Goal: Use online tool/utility: Utilize a website feature to perform a specific function

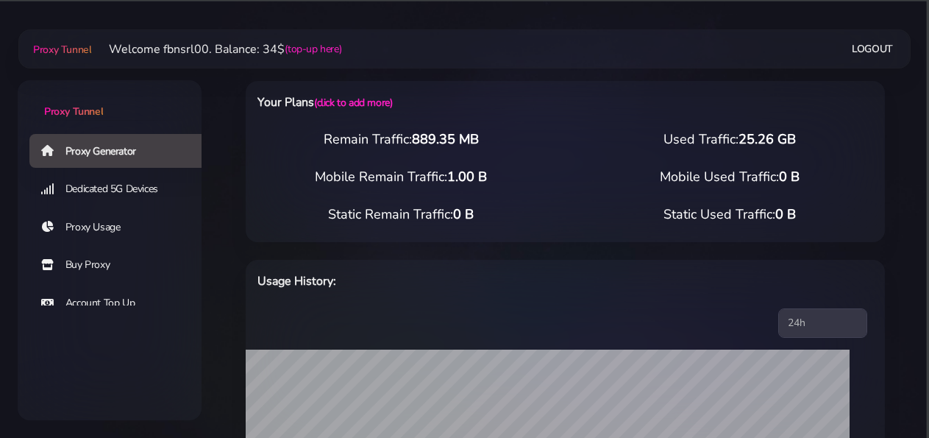
select select "static"
select select "DE"
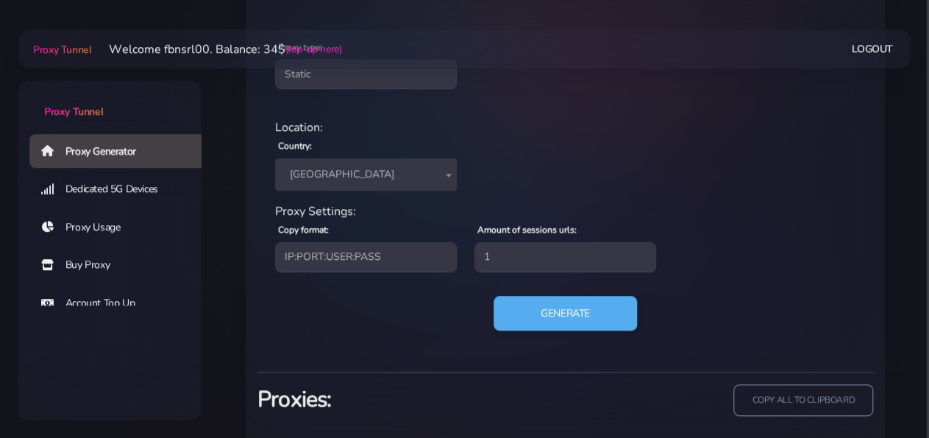
scroll to position [628, 0]
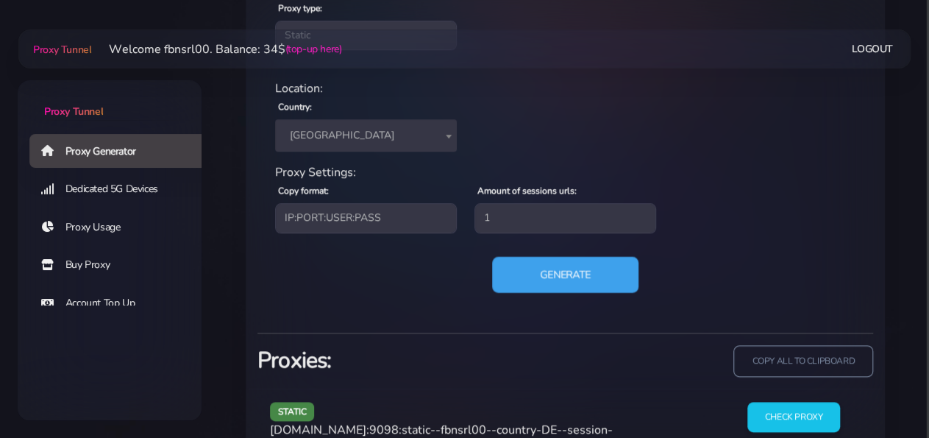
click at [525, 272] on button "Generate" at bounding box center [565, 274] width 146 height 36
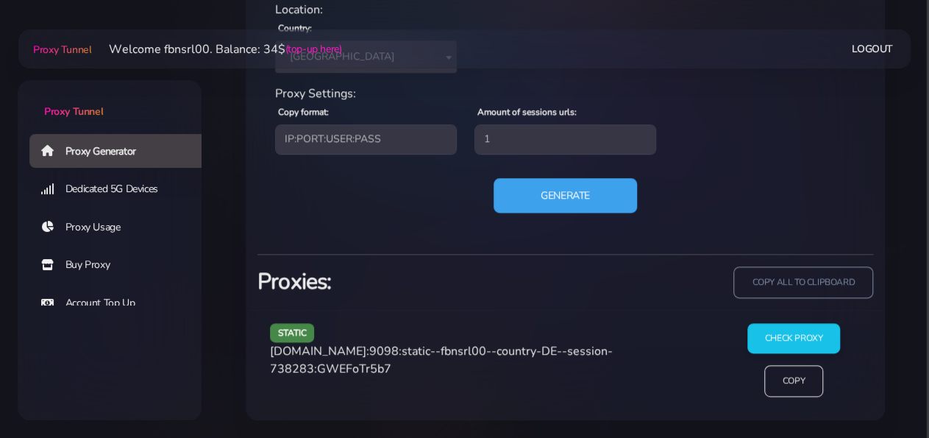
scroll to position [704, 0]
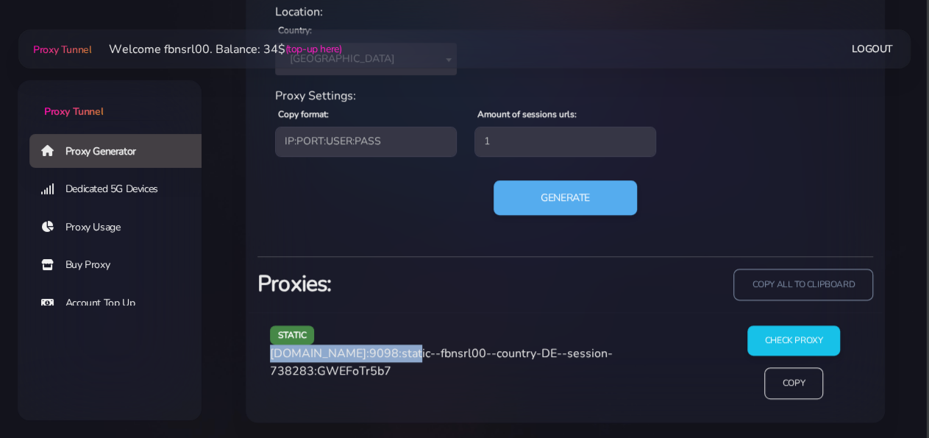
drag, startPoint x: 271, startPoint y: 351, endPoint x: 396, endPoint y: 351, distance: 124.3
click at [396, 351] on span "[DOMAIN_NAME]:9098:static--fbnsrl00--country-DE--session-738283:GWEFoTr5b7" at bounding box center [441, 362] width 343 height 34
copy span "[DOMAIN_NAME]:9098"
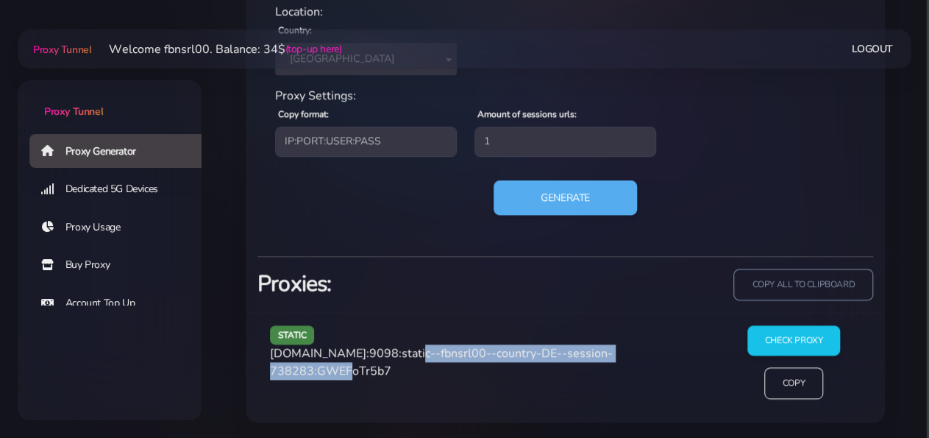
drag, startPoint x: 402, startPoint y: 349, endPoint x: 357, endPoint y: 373, distance: 51.3
click at [357, 373] on span "[DOMAIN_NAME]:9098:static--fbnsrl00--country-DE--session-738283:GWEFoTr5b7" at bounding box center [441, 362] width 343 height 34
copy span "static--fbnsrl00--country-DE--session-738283"
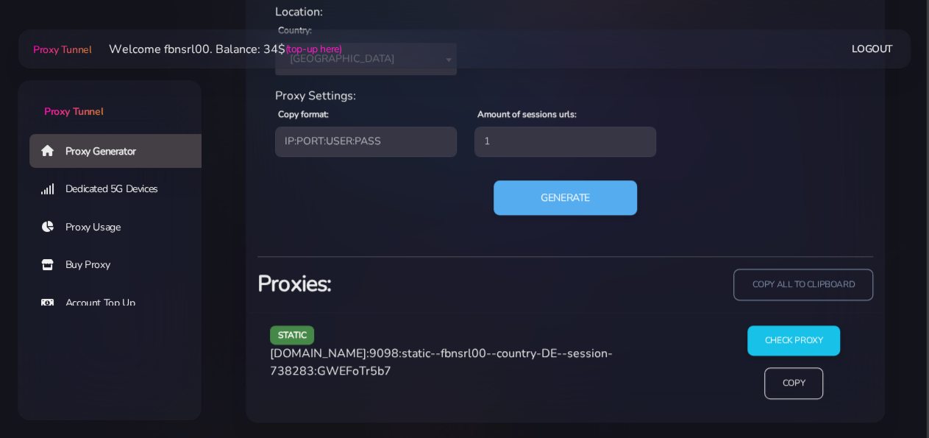
click at [400, 365] on span "[DOMAIN_NAME]:9098:static--fbnsrl00--country-DE--session-738283:GWEFoTr5b7" at bounding box center [441, 362] width 343 height 34
copy span "GWEFoTr5b7"
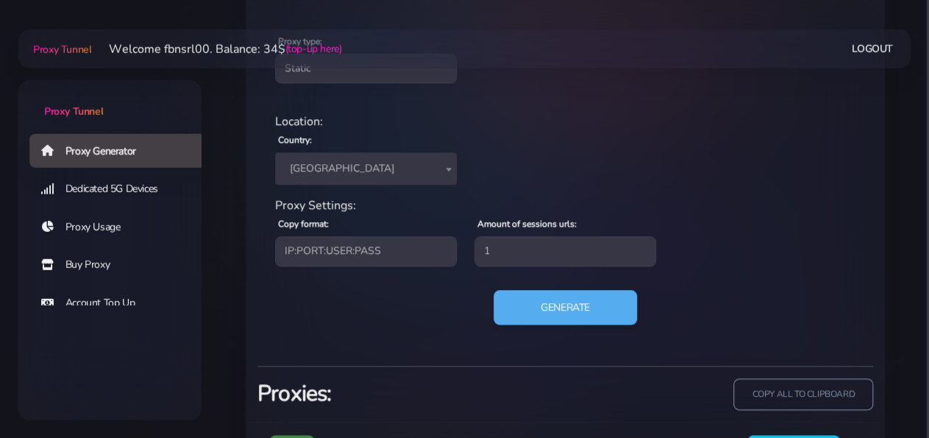
scroll to position [628, 0]
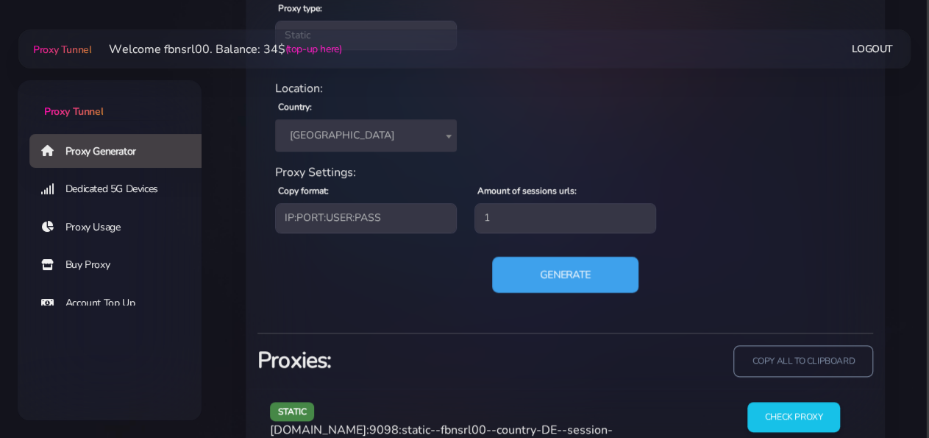
click at [519, 269] on button "Generate" at bounding box center [565, 274] width 146 height 36
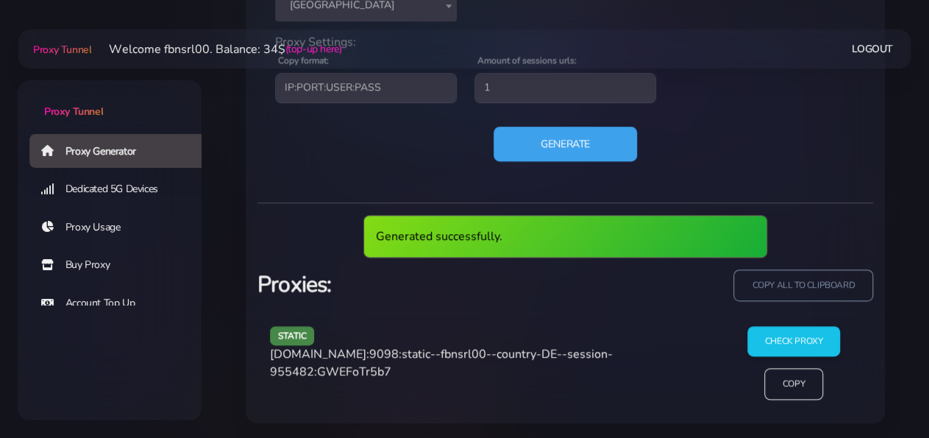
scroll to position [704, 0]
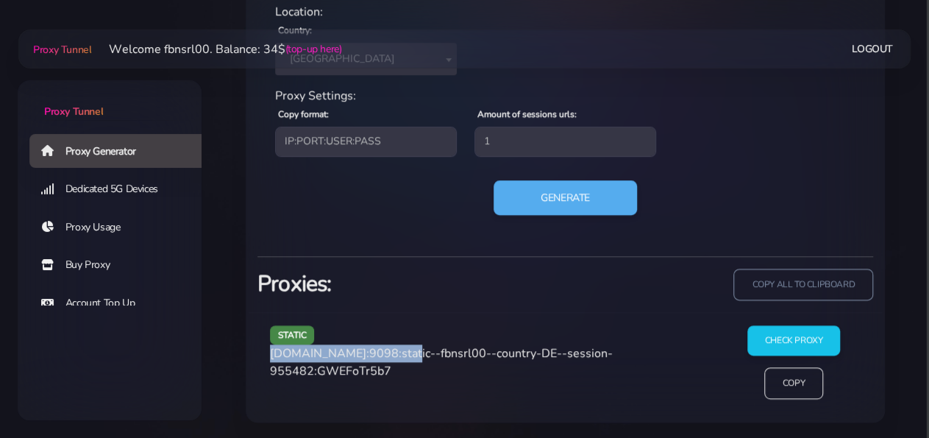
drag, startPoint x: 271, startPoint y: 350, endPoint x: 397, endPoint y: 351, distance: 125.1
click at [397, 351] on span "[DOMAIN_NAME]:9098:static--fbnsrl00--country-DE--session-955482:GWEFoTr5b7" at bounding box center [441, 362] width 343 height 34
copy span "[DOMAIN_NAME]:9098"
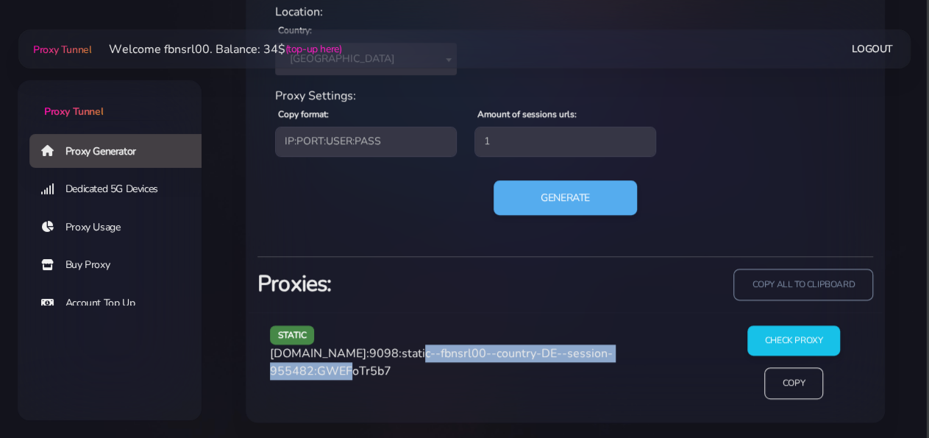
drag, startPoint x: 402, startPoint y: 352, endPoint x: 355, endPoint y: 369, distance: 49.8
click at [355, 369] on span "[DOMAIN_NAME]:9098:static--fbnsrl00--country-DE--session-955482:GWEFoTr5b7" at bounding box center [441, 362] width 343 height 34
copy span "static--fbnsrl00--country-DE--session-955482"
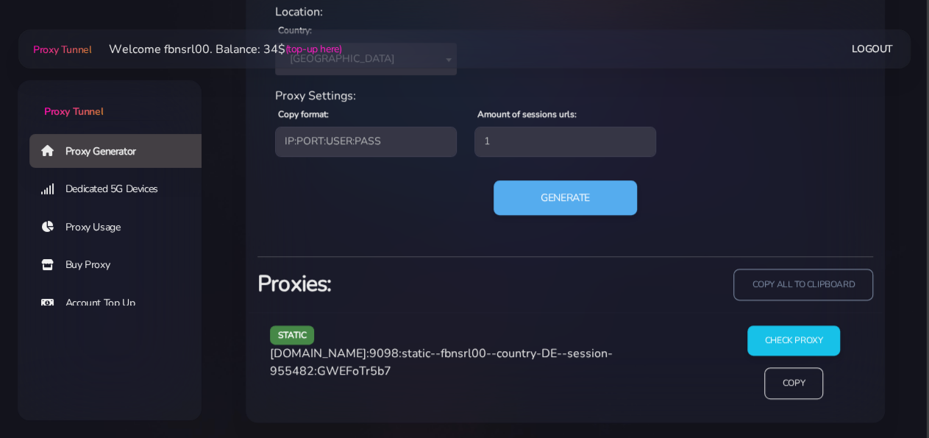
click at [413, 369] on span "[DOMAIN_NAME]:9098:static--fbnsrl00--country-DE--session-955482:GWEFoTr5b7" at bounding box center [441, 362] width 343 height 34
copy span "GWEFoTr5b7"
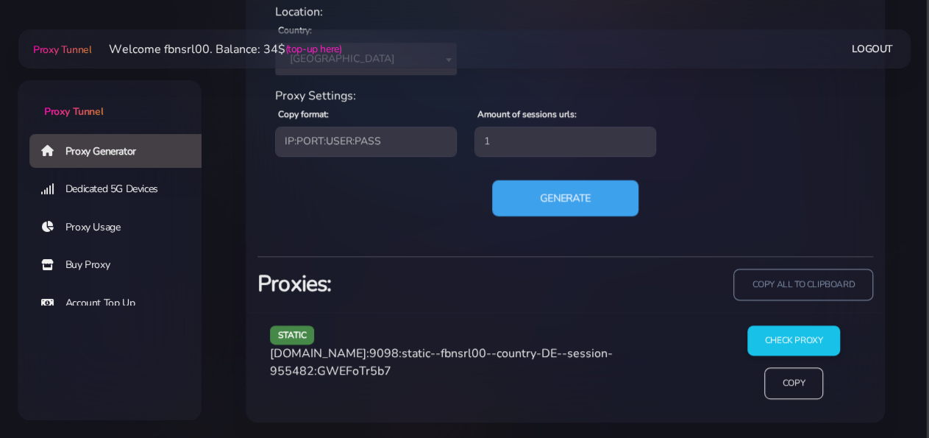
click at [553, 195] on button "Generate" at bounding box center [565, 198] width 146 height 36
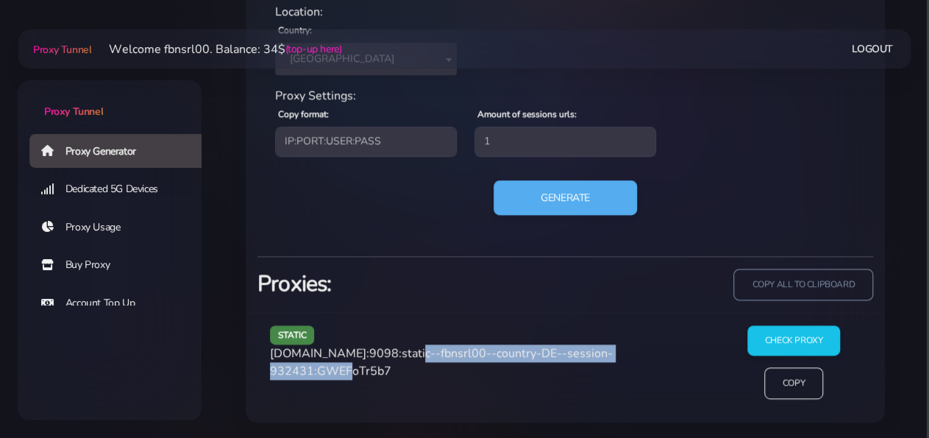
drag, startPoint x: 402, startPoint y: 351, endPoint x: 357, endPoint y: 371, distance: 49.1
click at [357, 371] on span "[DOMAIN_NAME]:9098:static--fbnsrl00--country-DE--session-932431:GWEFoTr5b7" at bounding box center [441, 362] width 343 height 34
copy span "static--fbnsrl00--country-DE--session-932431"
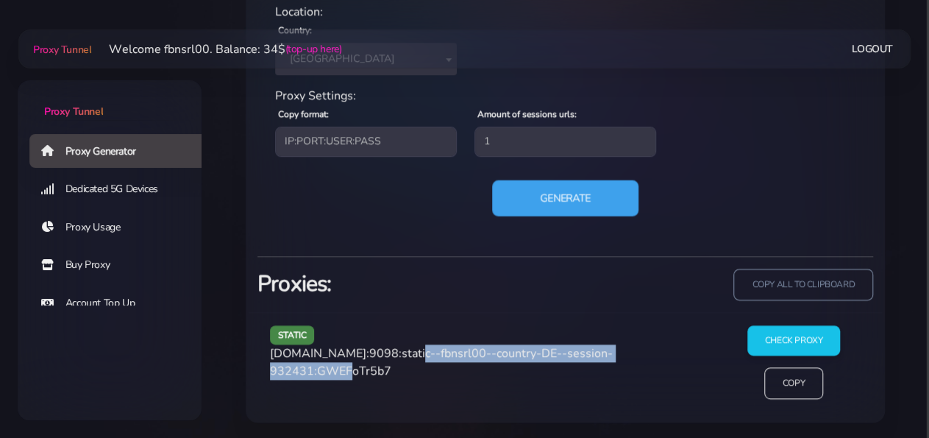
click at [552, 194] on button "Generate" at bounding box center [565, 198] width 146 height 36
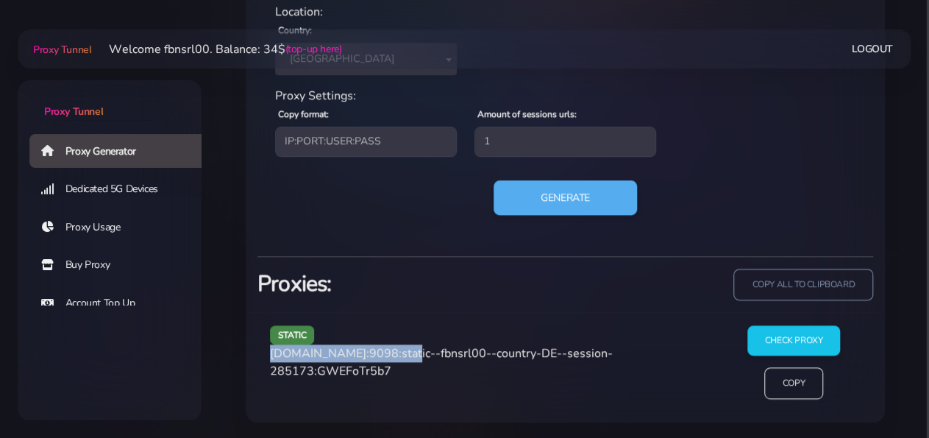
drag, startPoint x: 271, startPoint y: 354, endPoint x: 400, endPoint y: 352, distance: 128.8
click at [400, 352] on span "[DOMAIN_NAME]:9098:static--fbnsrl00--country-DE--session-285173:GWEFoTr5b7" at bounding box center [441, 362] width 343 height 34
copy span "[DOMAIN_NAME]:9098"
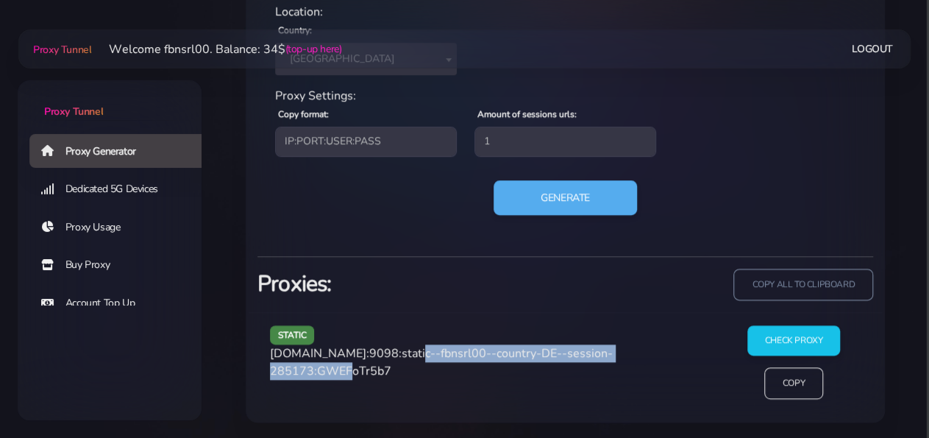
drag, startPoint x: 402, startPoint y: 348, endPoint x: 352, endPoint y: 364, distance: 52.6
click at [352, 364] on span "[DOMAIN_NAME]:9098:static--fbnsrl00--country-DE--session-285173:GWEFoTr5b7" at bounding box center [441, 362] width 343 height 34
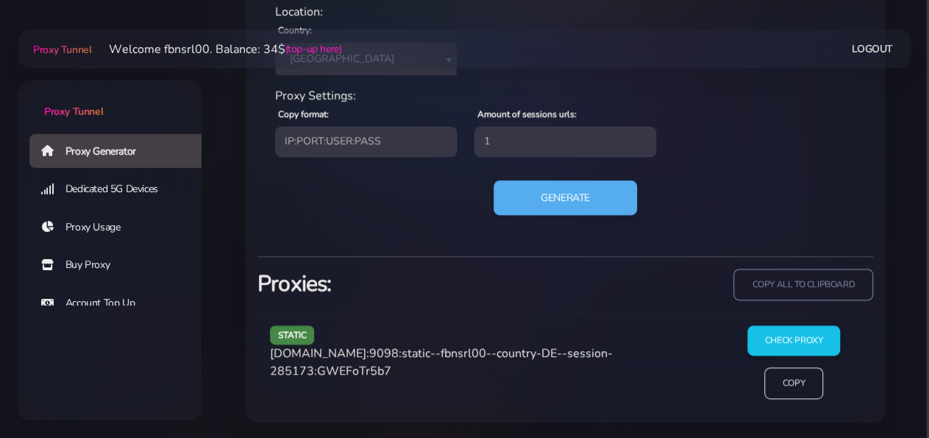
drag, startPoint x: 360, startPoint y: 389, endPoint x: 361, endPoint y: 380, distance: 9.7
click at [360, 387] on div "static [DOMAIN_NAME]:9098:static--fbnsrl00--country-DE--session-285173:GWEFoTr5…" at bounding box center [489, 367] width 457 height 85
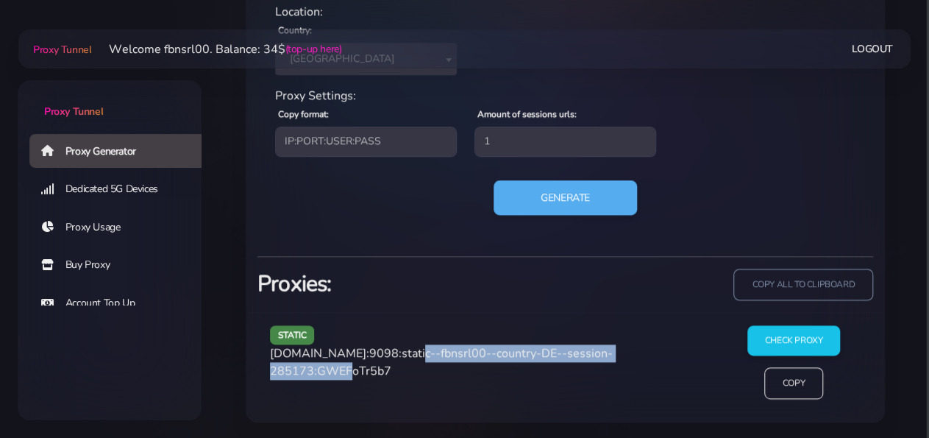
drag, startPoint x: 402, startPoint y: 349, endPoint x: 354, endPoint y: 370, distance: 52.7
click at [354, 370] on span "[DOMAIN_NAME]:9098:static--fbnsrl00--country-DE--session-285173:GWEFoTr5b7" at bounding box center [441, 362] width 343 height 34
copy span "static--fbnsrl00--country-DE--session-285173"
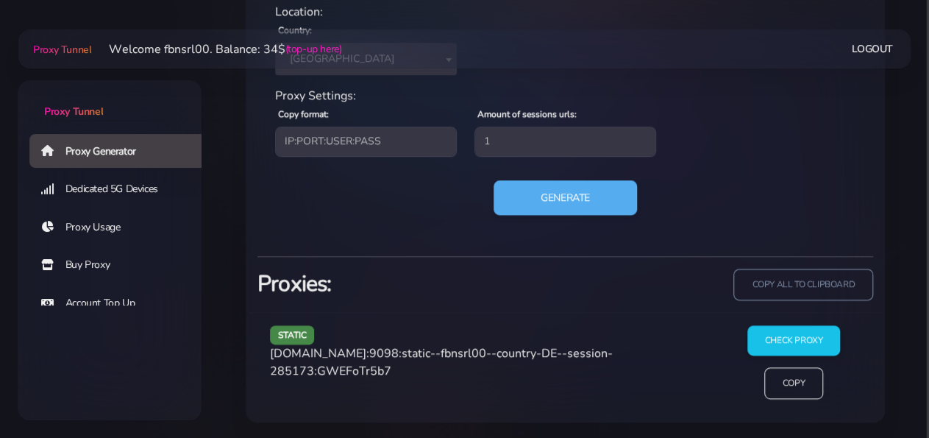
click at [388, 372] on span "[DOMAIN_NAME]:9098:static--fbnsrl00--country-DE--session-285173:GWEFoTr5b7" at bounding box center [441, 362] width 343 height 34
copy span "GWEFoTr5b7"
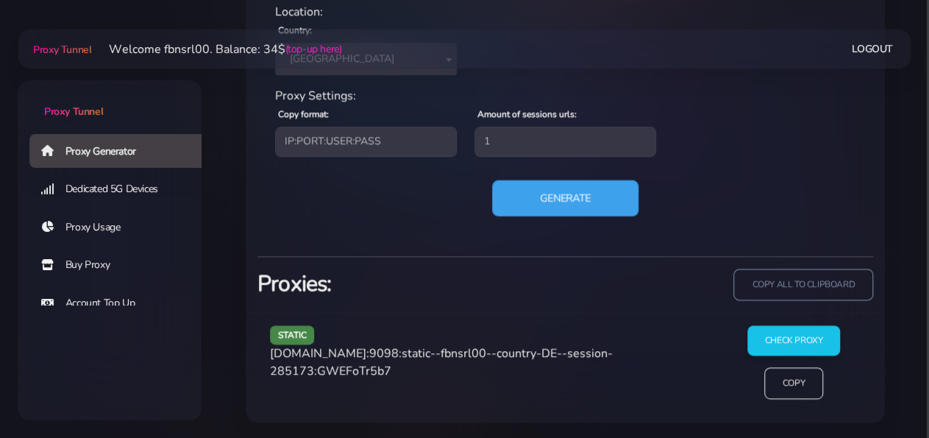
click at [549, 201] on button "Generate" at bounding box center [565, 198] width 146 height 36
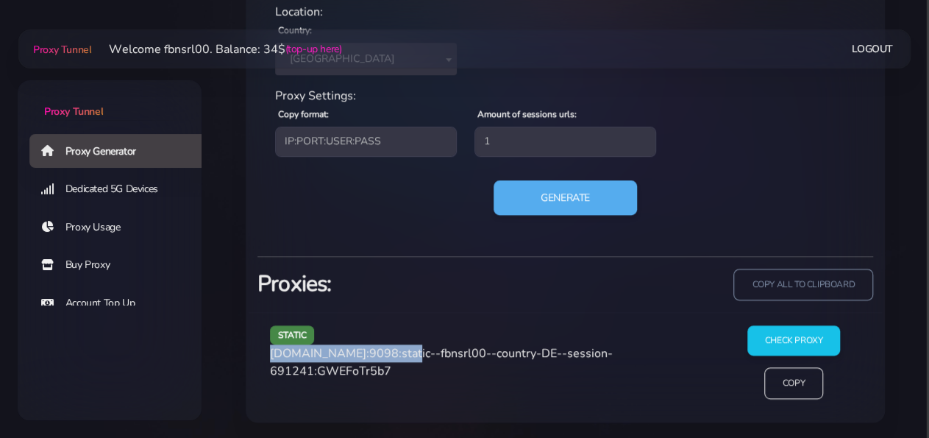
drag, startPoint x: 272, startPoint y: 352, endPoint x: 398, endPoint y: 347, distance: 125.9
click at [398, 347] on span "[DOMAIN_NAME]:9098:static--fbnsrl00--country-DE--session-691241:GWEFoTr5b7" at bounding box center [441, 362] width 343 height 34
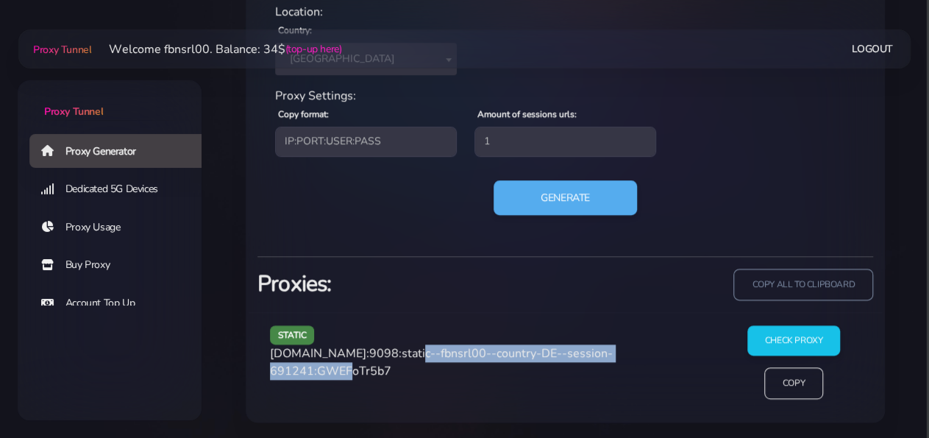
drag, startPoint x: 402, startPoint y: 348, endPoint x: 353, endPoint y: 372, distance: 54.6
click at [353, 372] on span "[DOMAIN_NAME]:9098:static--fbnsrl00--country-DE--session-691241:GWEFoTr5b7" at bounding box center [441, 362] width 343 height 34
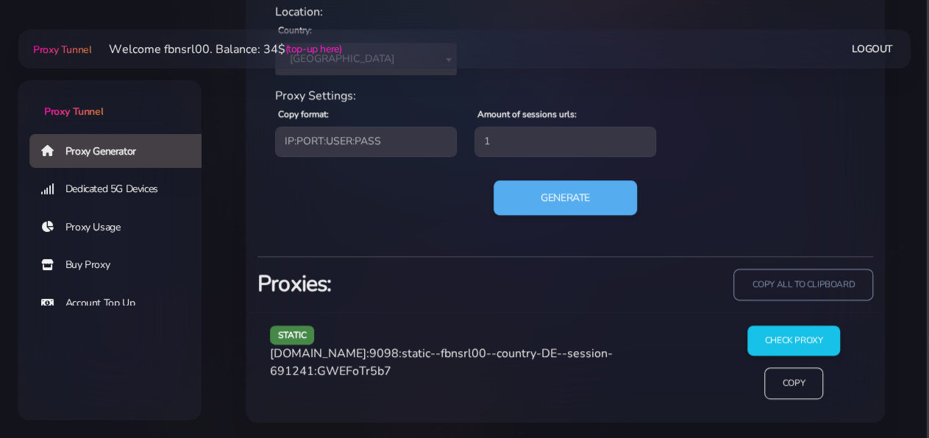
click at [388, 367] on span "[DOMAIN_NAME]:9098:static--fbnsrl00--country-DE--session-691241:GWEFoTr5b7" at bounding box center [441, 362] width 343 height 34
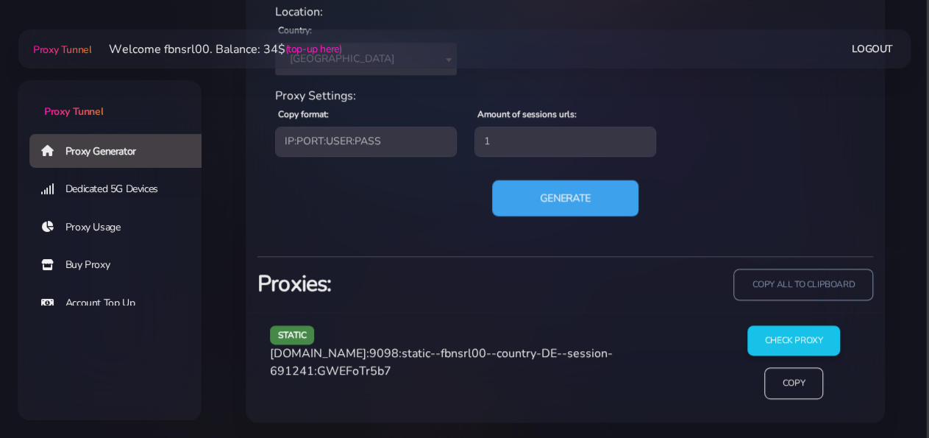
click at [542, 196] on button "Generate" at bounding box center [565, 198] width 146 height 36
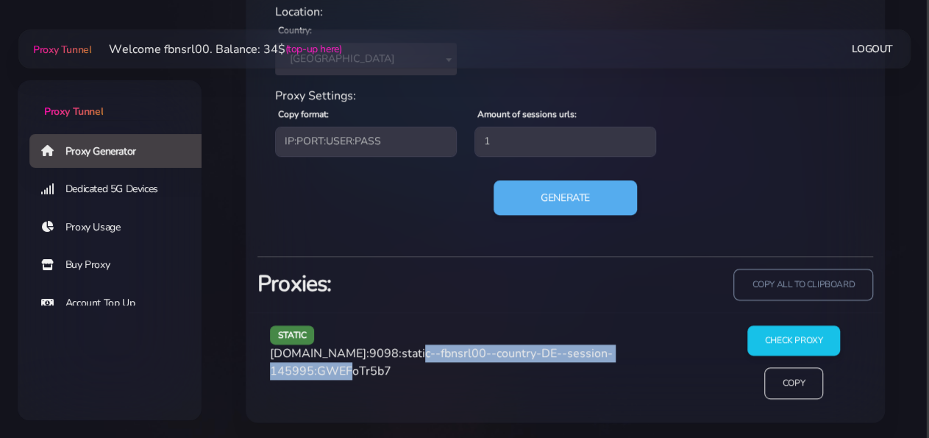
drag, startPoint x: 402, startPoint y: 352, endPoint x: 355, endPoint y: 370, distance: 50.3
click at [355, 370] on span "[DOMAIN_NAME]:9098:static--fbnsrl00--country-DE--session-145995:GWEFoTr5b7" at bounding box center [441, 362] width 343 height 34
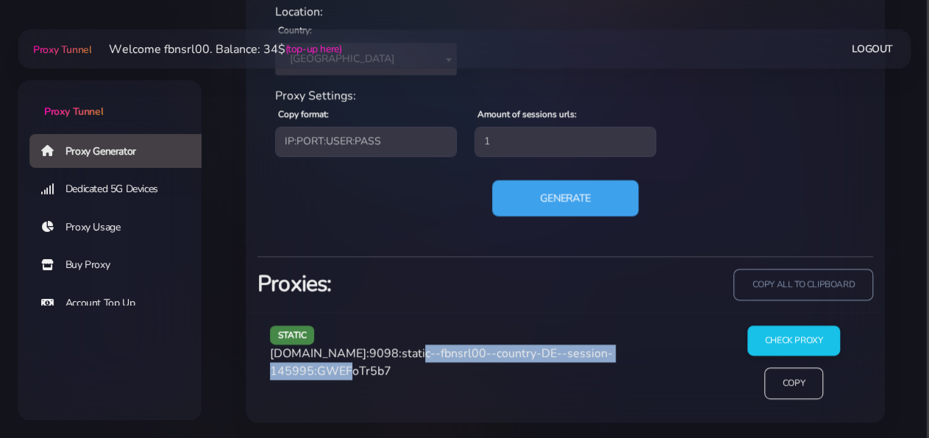
click at [539, 185] on button "Generate" at bounding box center [565, 198] width 146 height 36
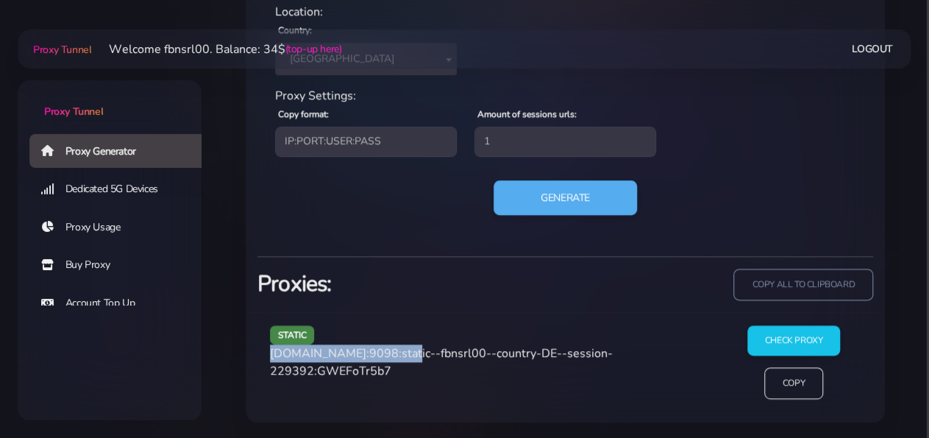
drag, startPoint x: 271, startPoint y: 354, endPoint x: 397, endPoint y: 353, distance: 125.1
click at [397, 353] on span "[DOMAIN_NAME]:9098:static--fbnsrl00--country-DE--session-229392:GWEFoTr5b7" at bounding box center [441, 362] width 343 height 34
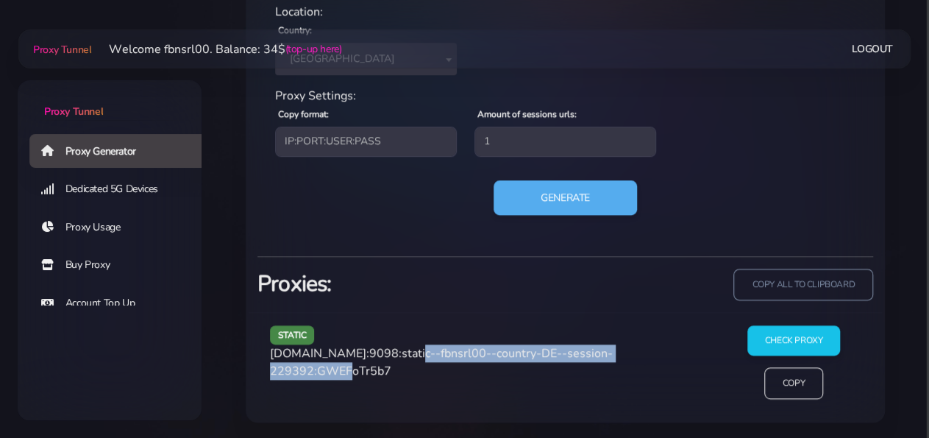
drag, startPoint x: 403, startPoint y: 348, endPoint x: 355, endPoint y: 367, distance: 52.2
click at [355, 367] on span "[DOMAIN_NAME]:9098:static--fbnsrl00--country-DE--session-229392:GWEFoTr5b7" at bounding box center [441, 362] width 343 height 34
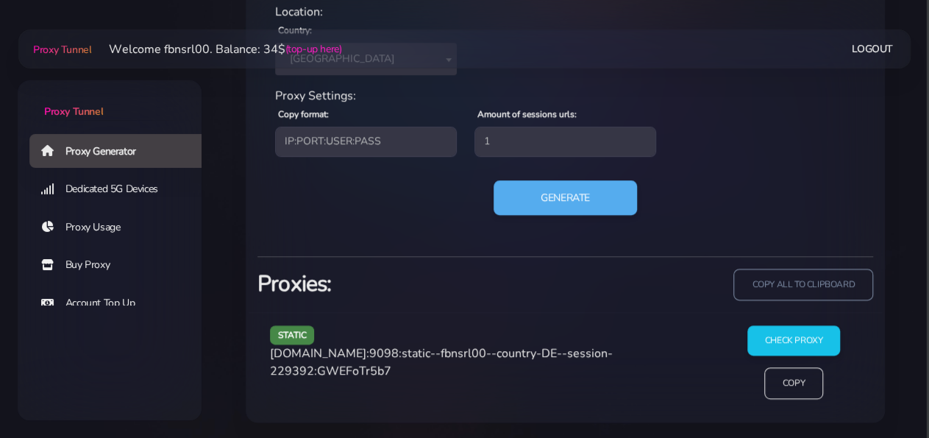
click at [404, 368] on span "[DOMAIN_NAME]:9098:static--fbnsrl00--country-DE--session-229392:GWEFoTr5b7" at bounding box center [441, 362] width 343 height 34
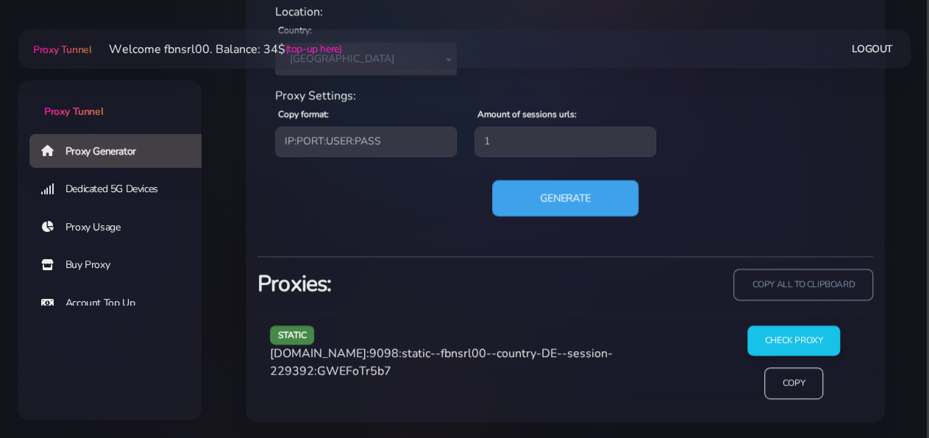
click at [511, 195] on button "Generate" at bounding box center [565, 198] width 146 height 36
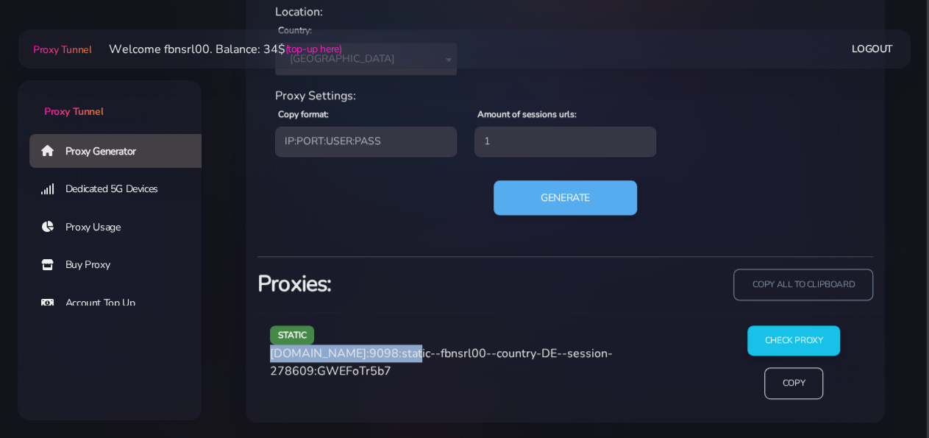
drag, startPoint x: 273, startPoint y: 351, endPoint x: 397, endPoint y: 349, distance: 123.6
click at [397, 349] on span "[DOMAIN_NAME]:9098:static--fbnsrl00--country-DE--session-278609:GWEFoTr5b7" at bounding box center [441, 362] width 343 height 34
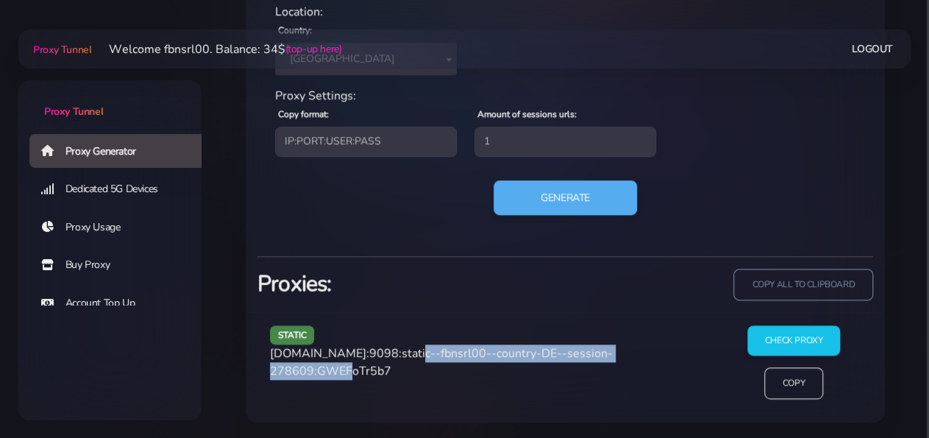
drag, startPoint x: 402, startPoint y: 349, endPoint x: 355, endPoint y: 370, distance: 51.4
click at [355, 370] on span "[DOMAIN_NAME]:9098:static--fbnsrl00--country-DE--session-278609:GWEFoTr5b7" at bounding box center [441, 362] width 343 height 34
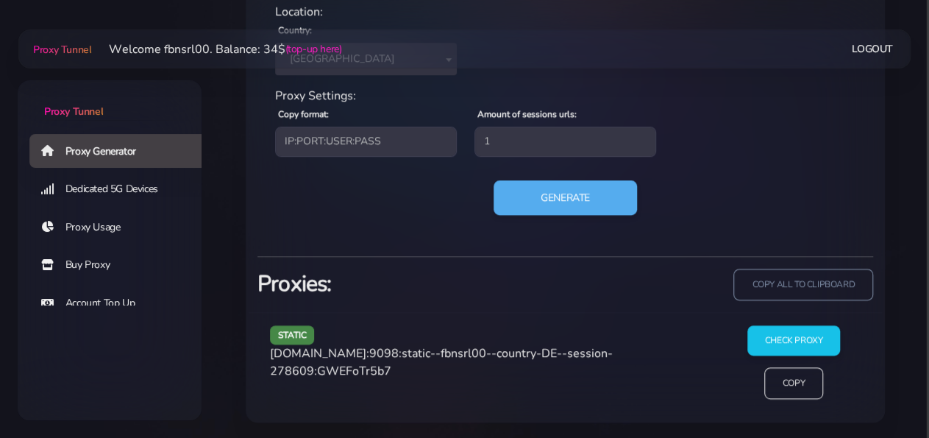
click at [375, 370] on span "[DOMAIN_NAME]:9098:static--fbnsrl00--country-DE--session-278609:GWEFoTr5b7" at bounding box center [441, 362] width 343 height 34
